Goal: Navigation & Orientation: Find specific page/section

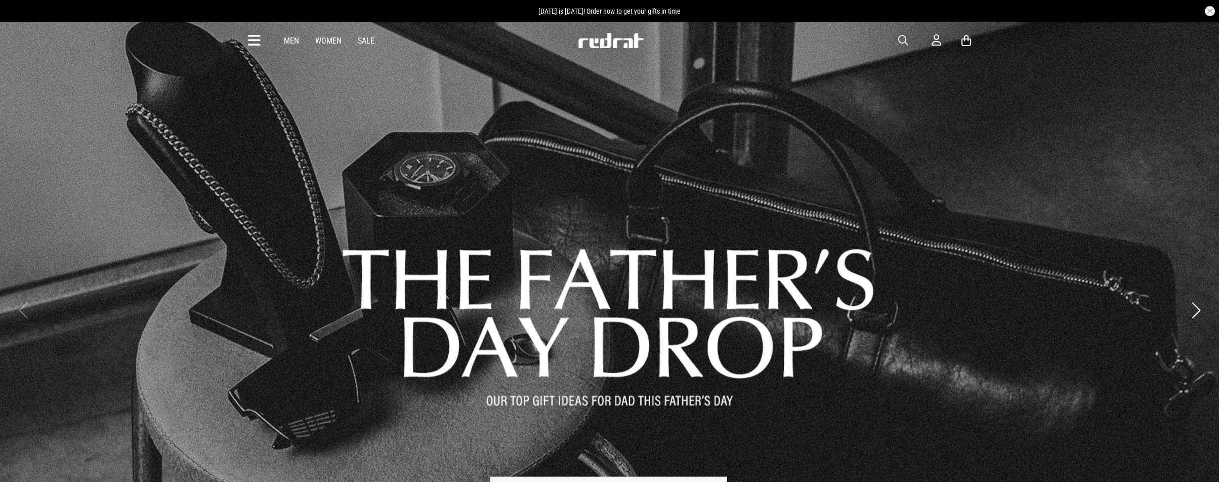
click at [257, 45] on icon at bounding box center [254, 40] width 13 height 17
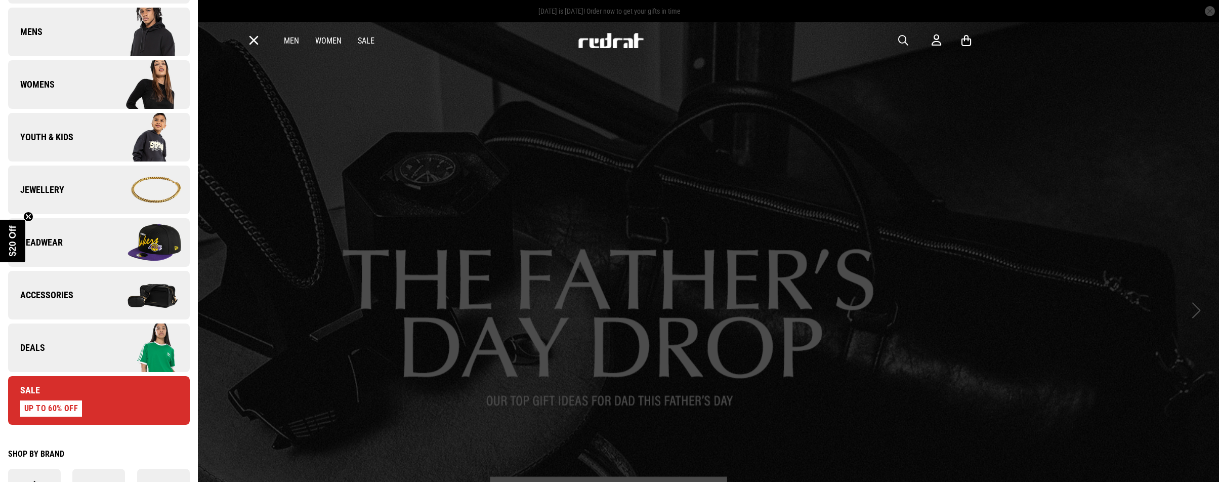
scroll to position [280, 0]
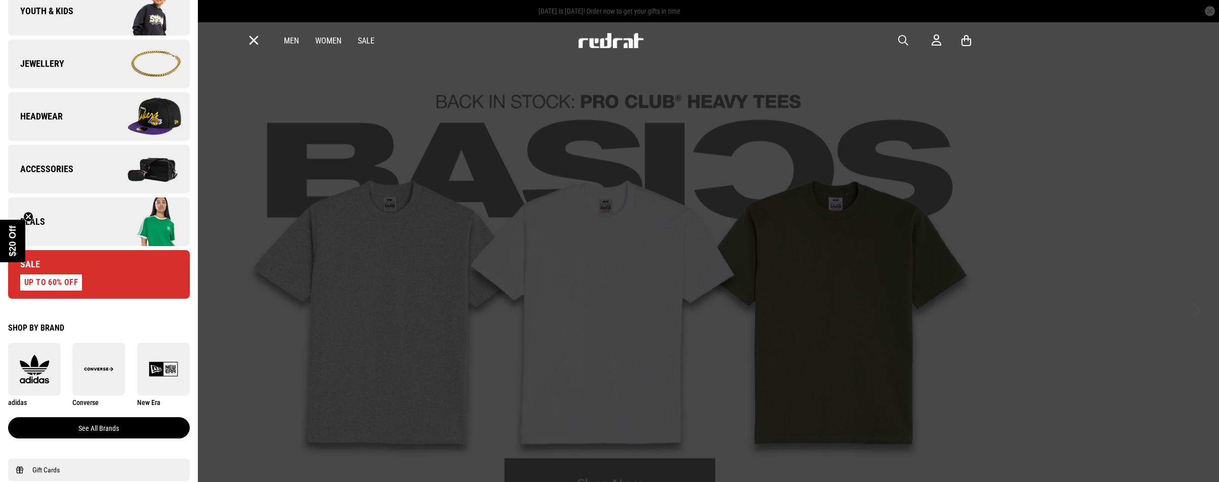
click at [90, 426] on link "See all brands" at bounding box center [99, 427] width 182 height 21
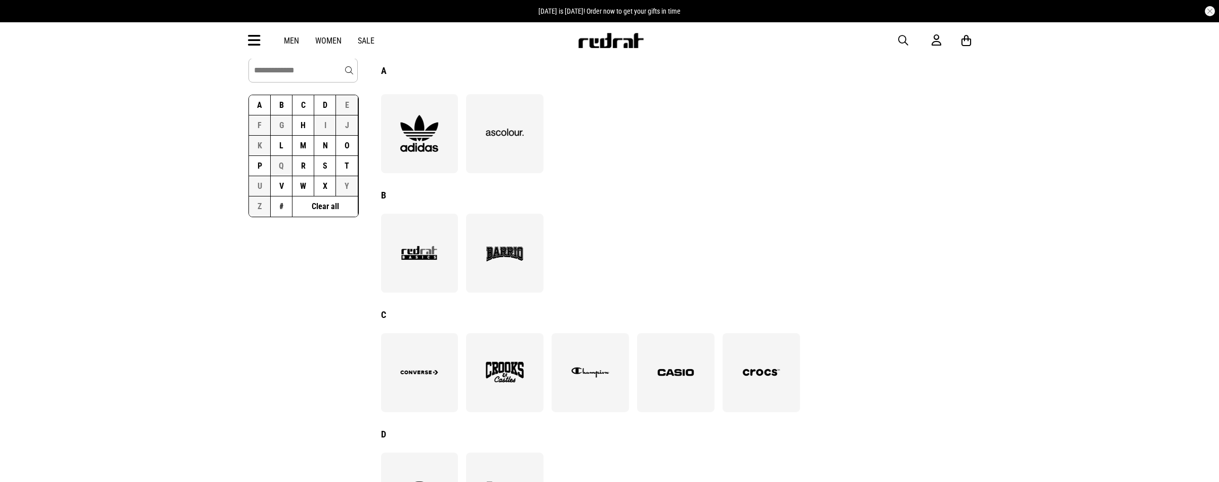
scroll to position [80, 0]
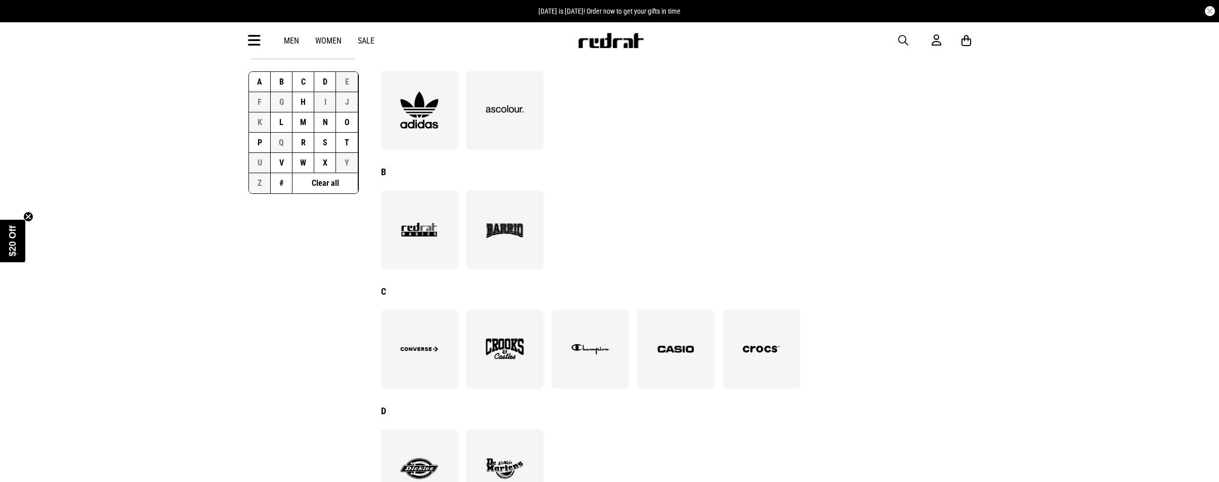
click at [511, 227] on img at bounding box center [504, 230] width 55 height 38
